Goal: Task Accomplishment & Management: Manage account settings

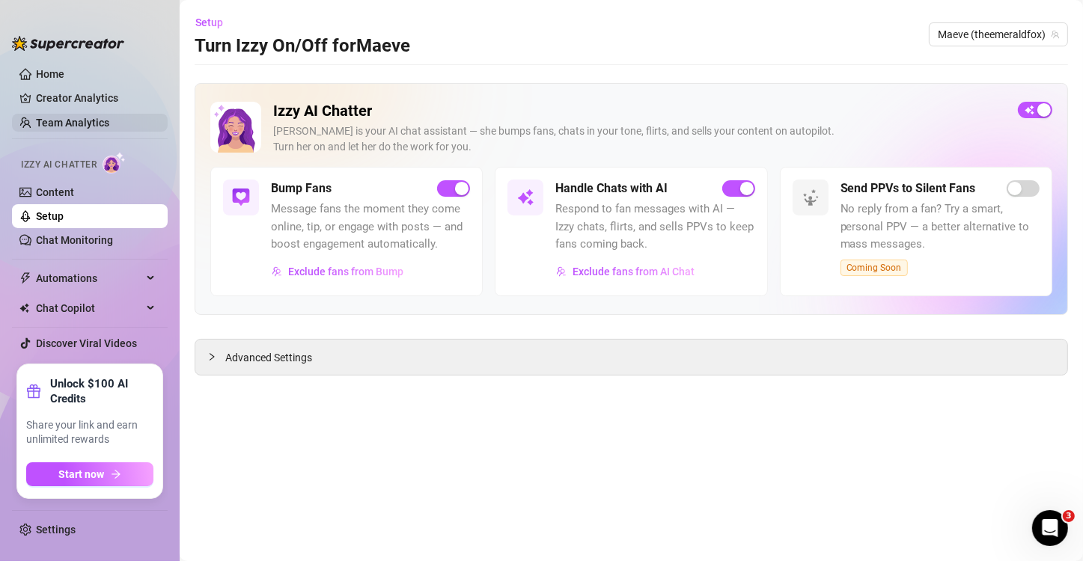
click at [77, 123] on link "Team Analytics" at bounding box center [72, 123] width 73 height 12
